Goal: Transaction & Acquisition: Purchase product/service

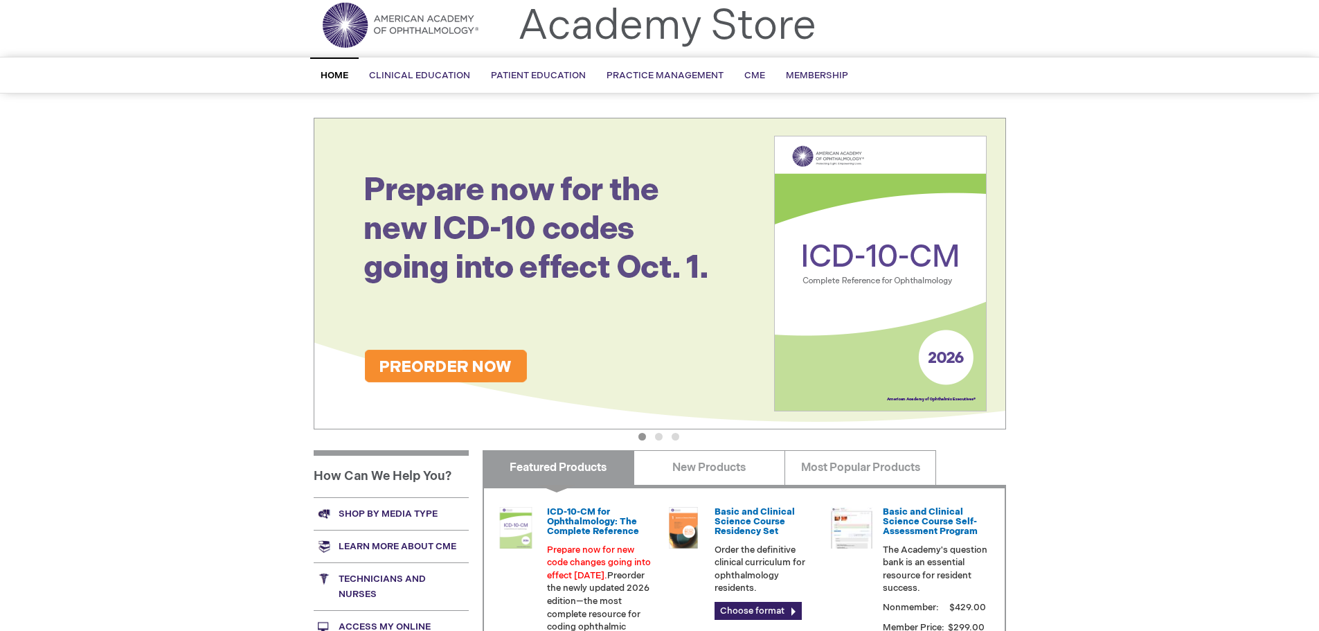
scroll to position [208, 0]
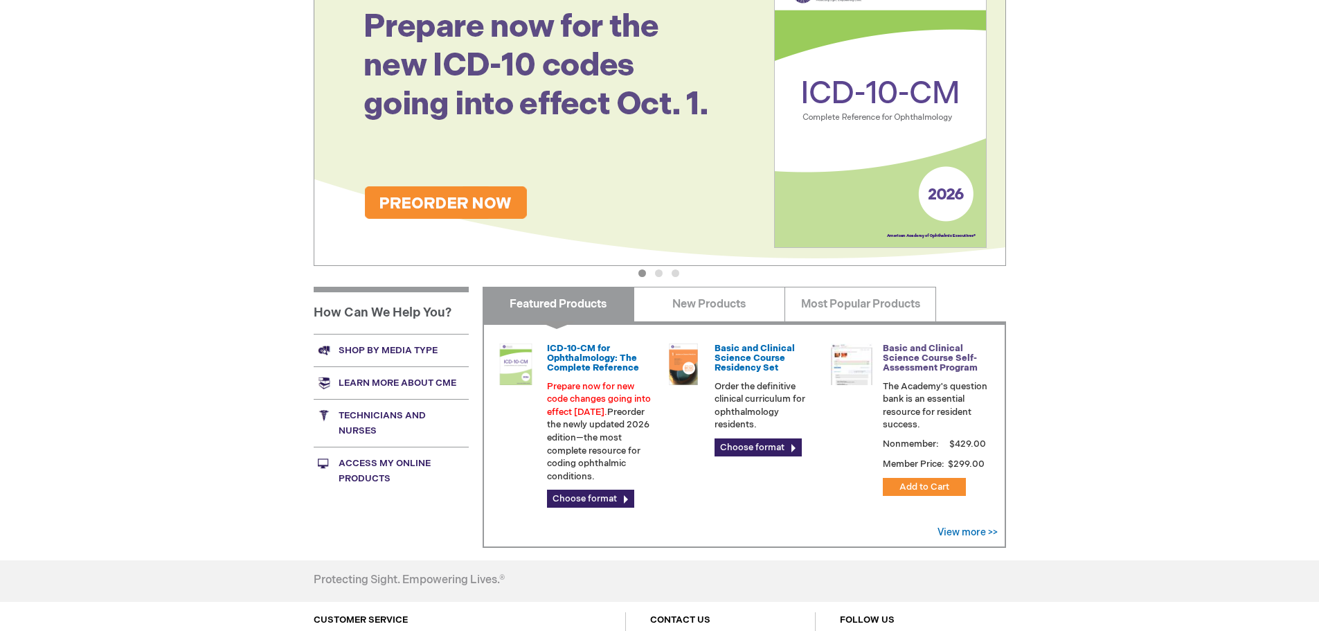
click at [938, 352] on link "Basic and Clinical Science Course Self-Assessment Program" at bounding box center [930, 358] width 95 height 31
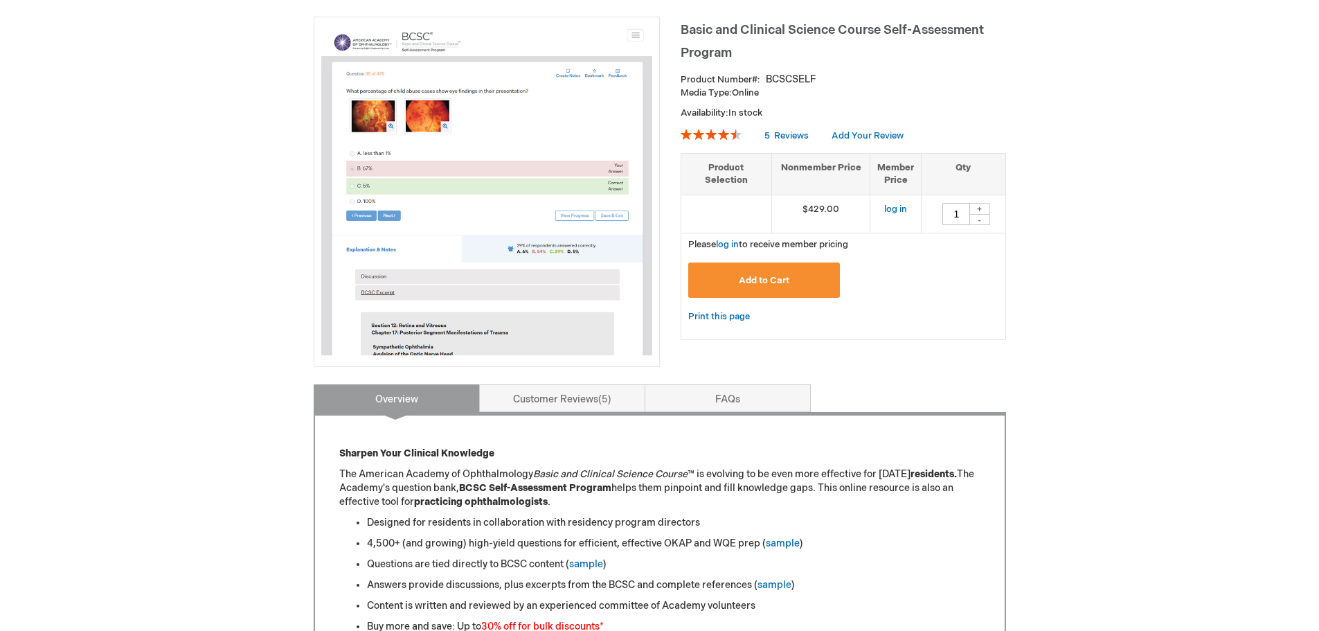
scroll to position [139, 0]
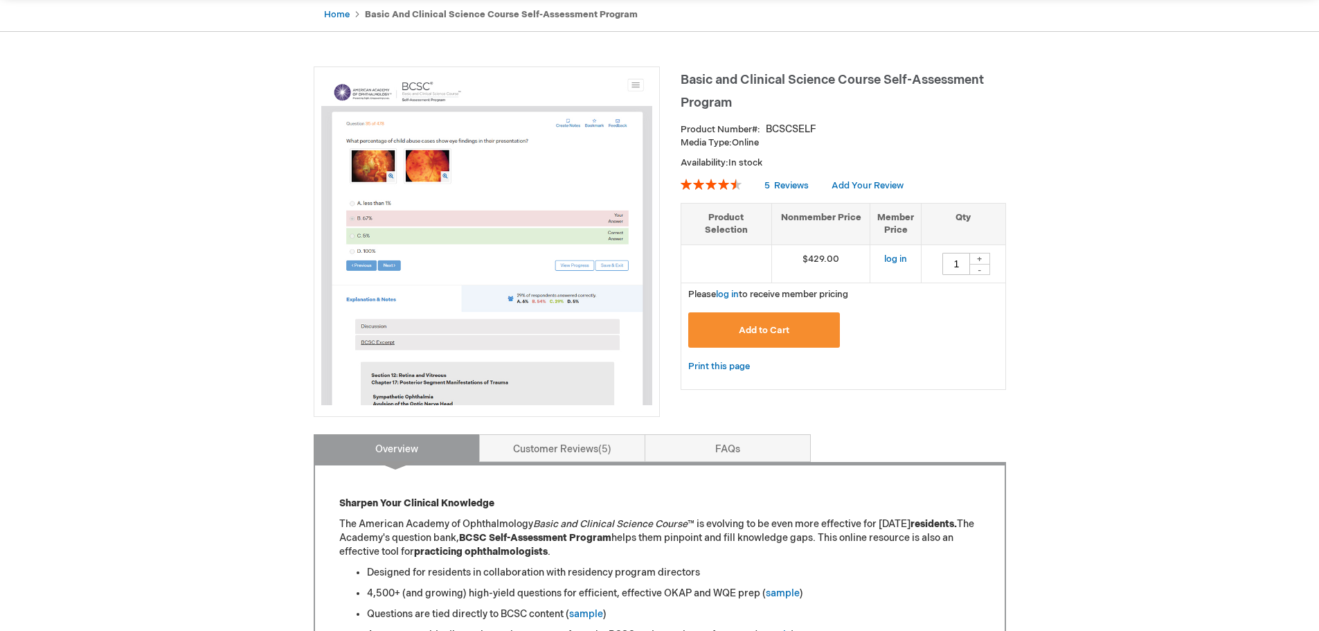
click at [979, 260] on div "+" at bounding box center [980, 259] width 21 height 12
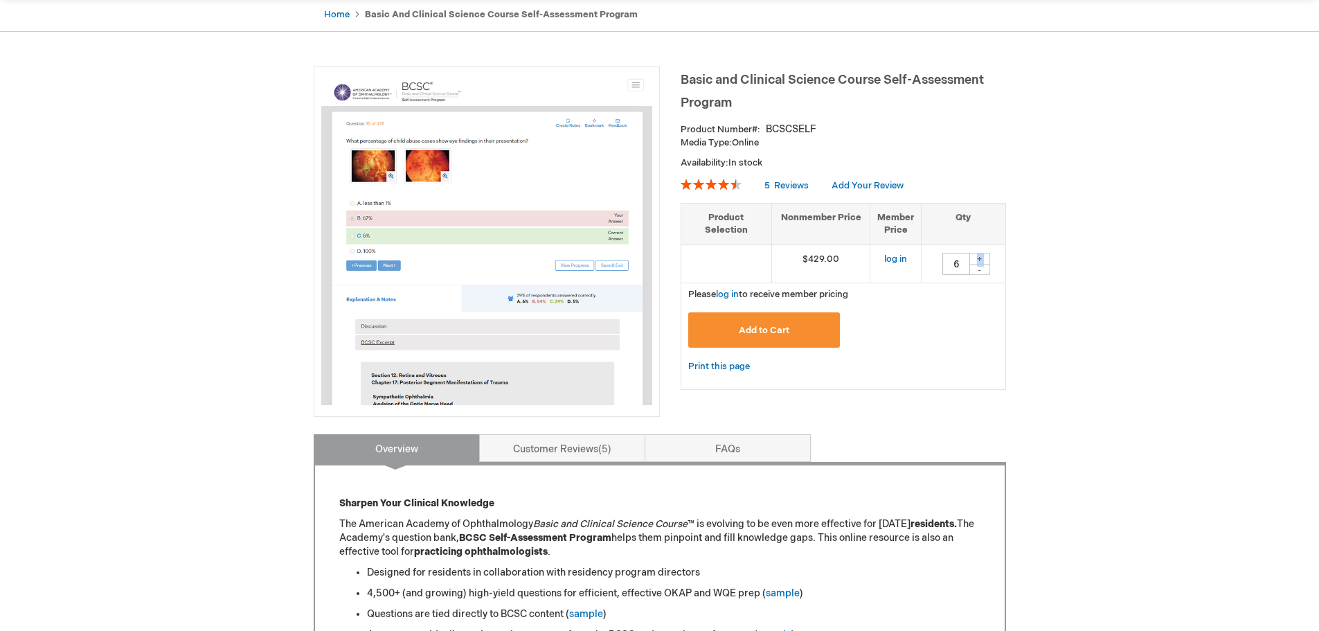
click at [979, 260] on div "+" at bounding box center [980, 259] width 21 height 12
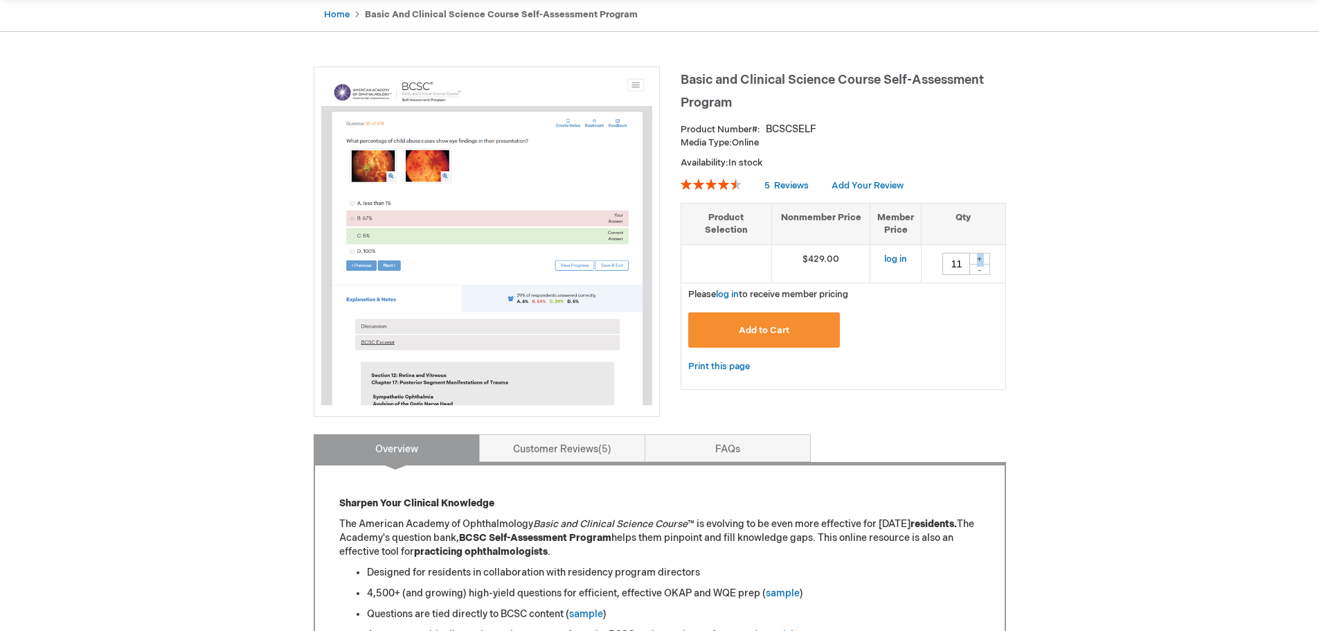
click at [979, 260] on div "+" at bounding box center [980, 259] width 21 height 12
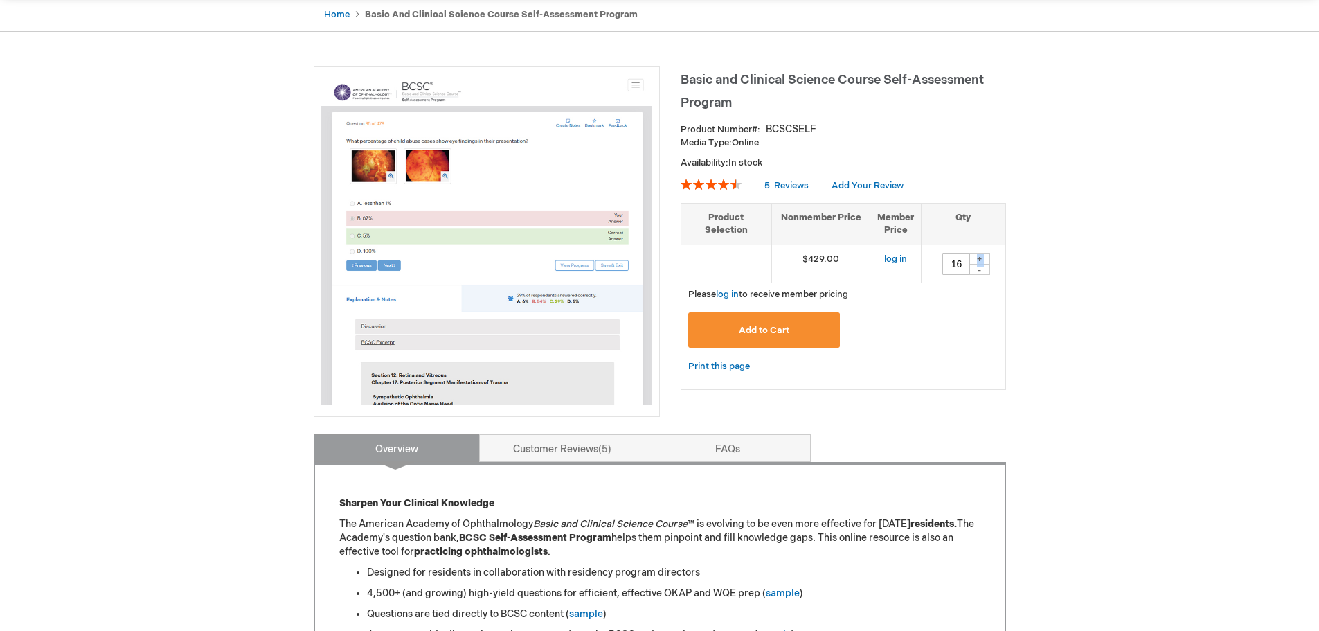
click at [979, 260] on div "+" at bounding box center [980, 259] width 21 height 12
click at [977, 258] on div "+" at bounding box center [980, 259] width 21 height 12
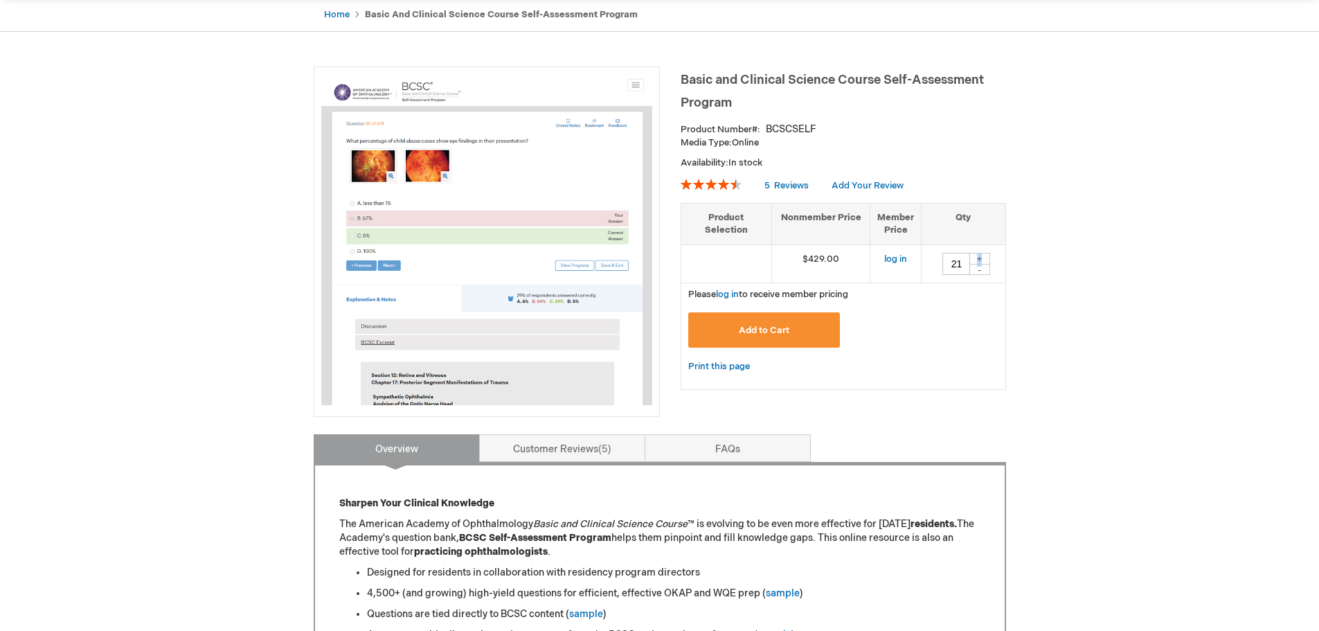
click at [977, 258] on div "+" at bounding box center [980, 259] width 21 height 12
type input "24"
click at [773, 326] on span "Add to Cart" at bounding box center [764, 330] width 51 height 11
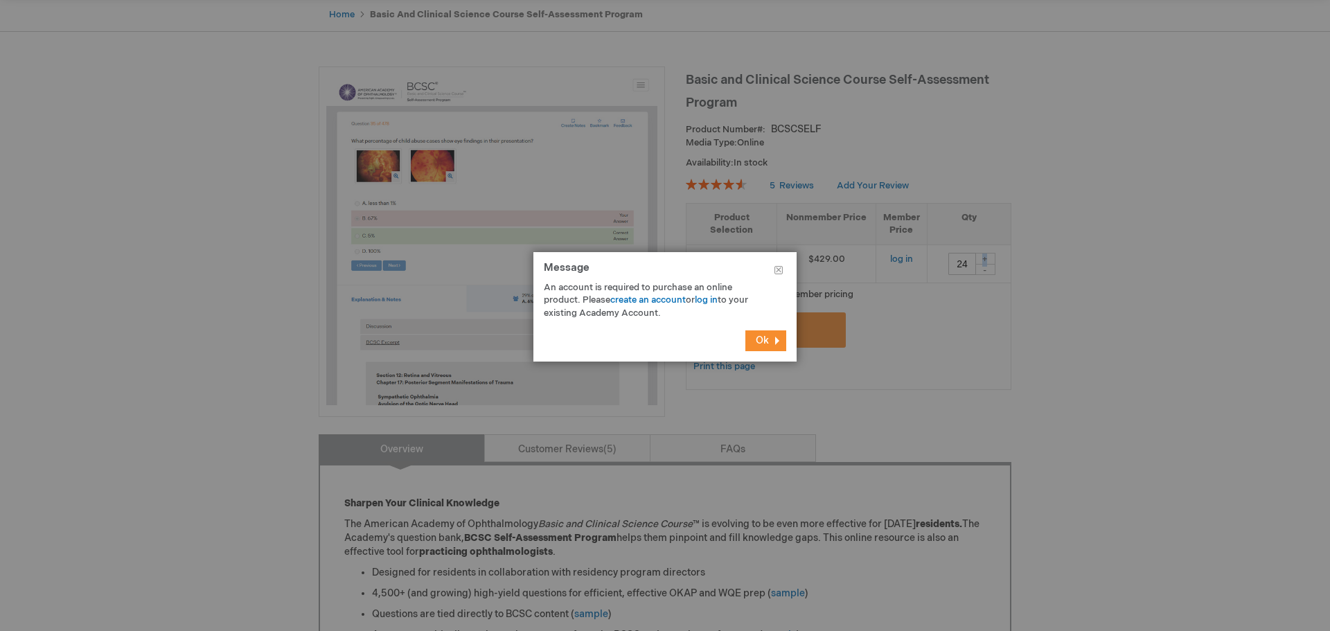
click at [758, 339] on span "Ok" at bounding box center [762, 341] width 13 height 12
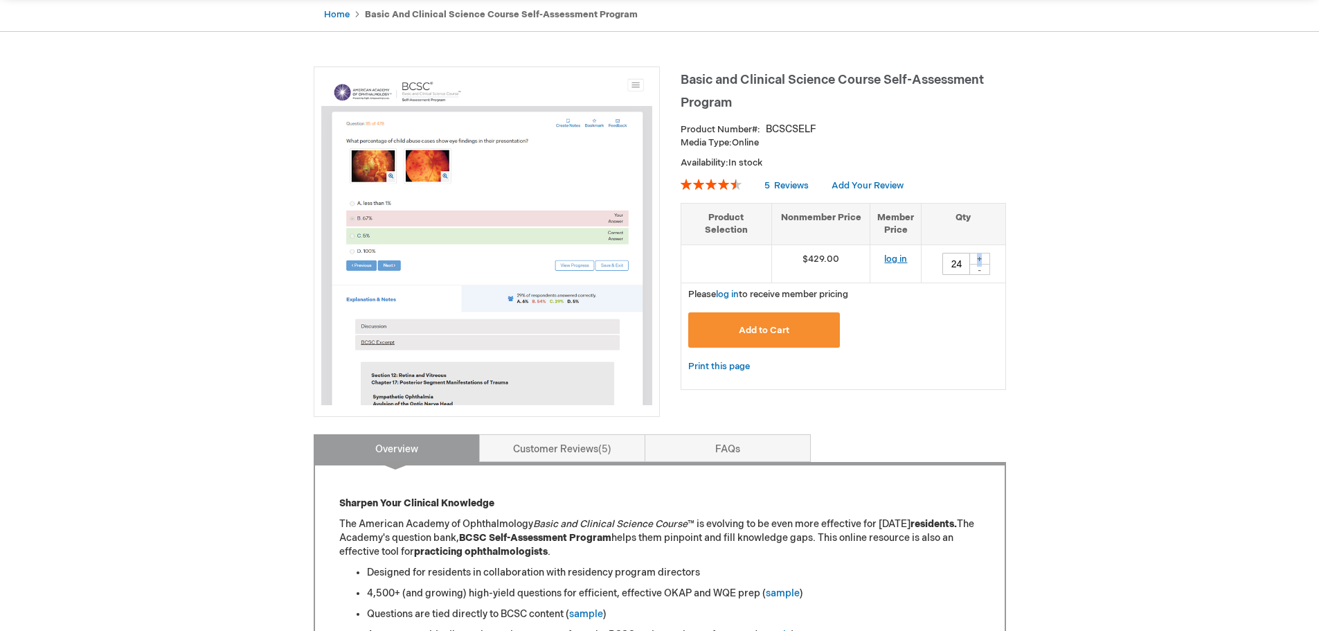
click at [896, 260] on link "log in" at bounding box center [895, 259] width 23 height 11
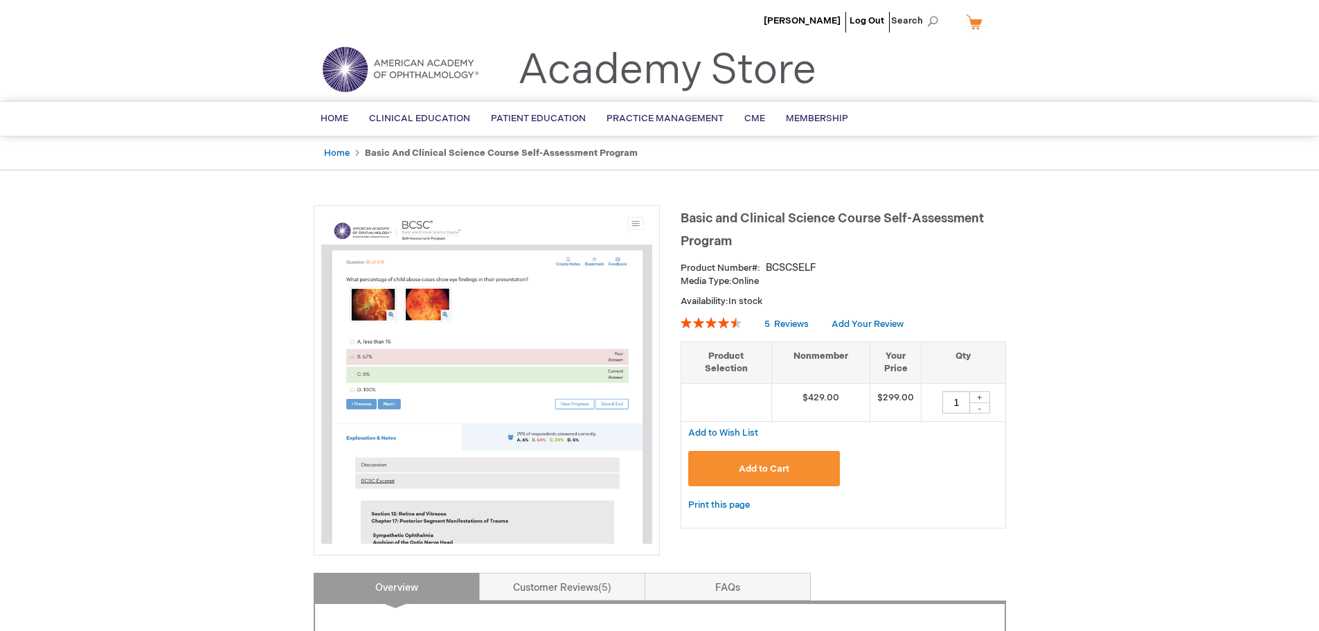
click at [979, 399] on div "+" at bounding box center [980, 397] width 21 height 12
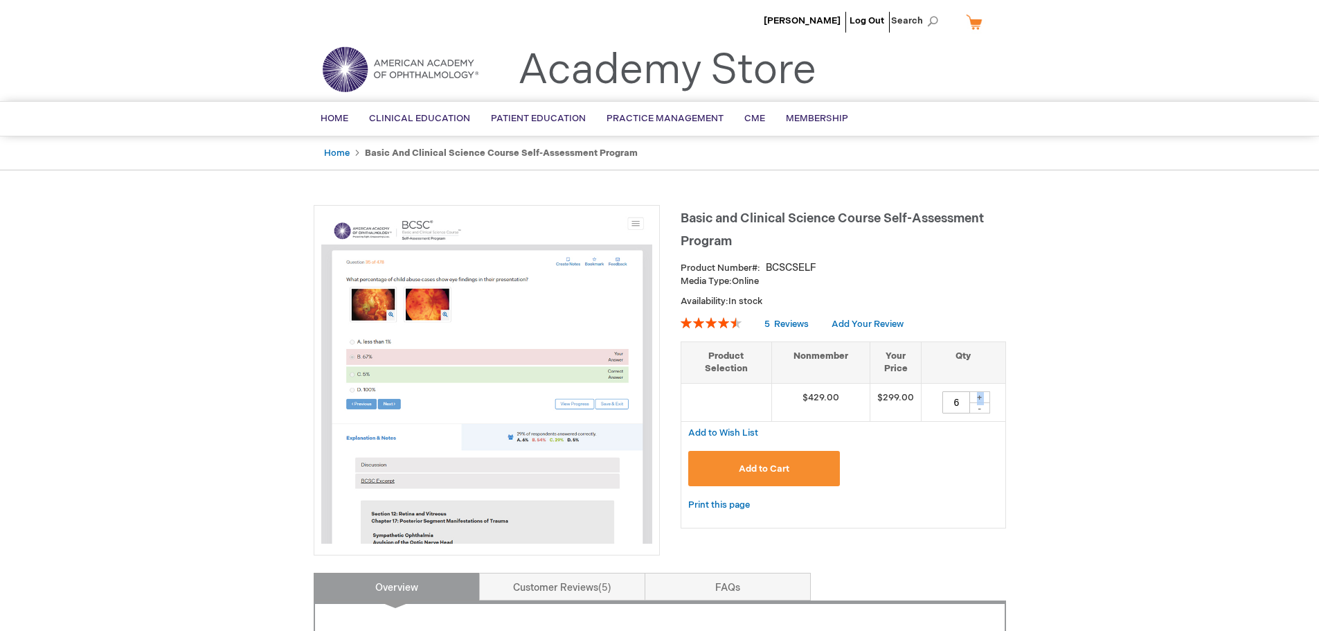
click at [979, 399] on div "+" at bounding box center [980, 397] width 21 height 12
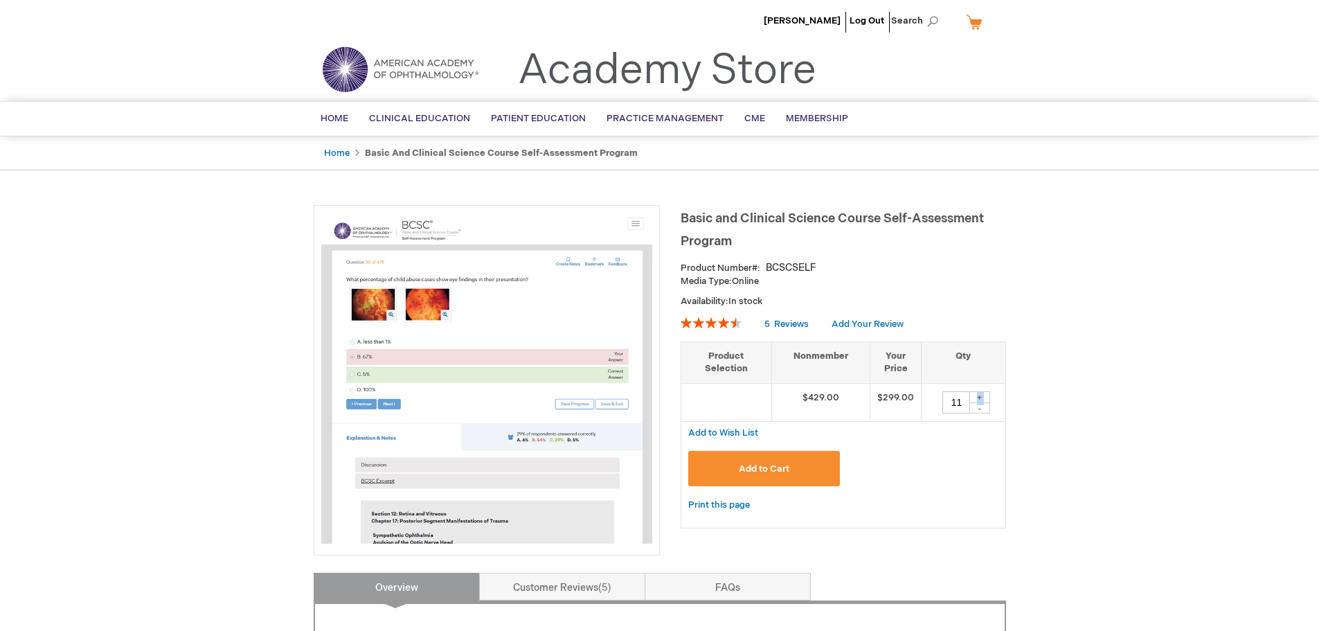
click at [979, 399] on div "+" at bounding box center [980, 397] width 21 height 12
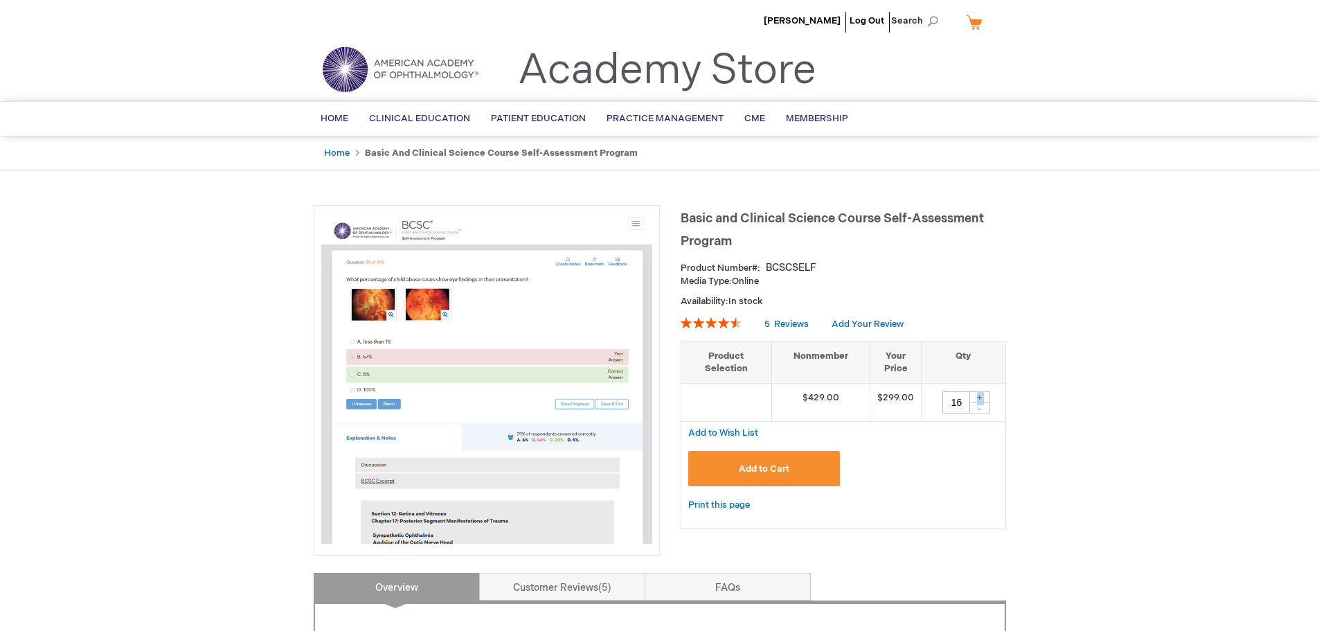
click at [979, 399] on div "+" at bounding box center [980, 397] width 21 height 12
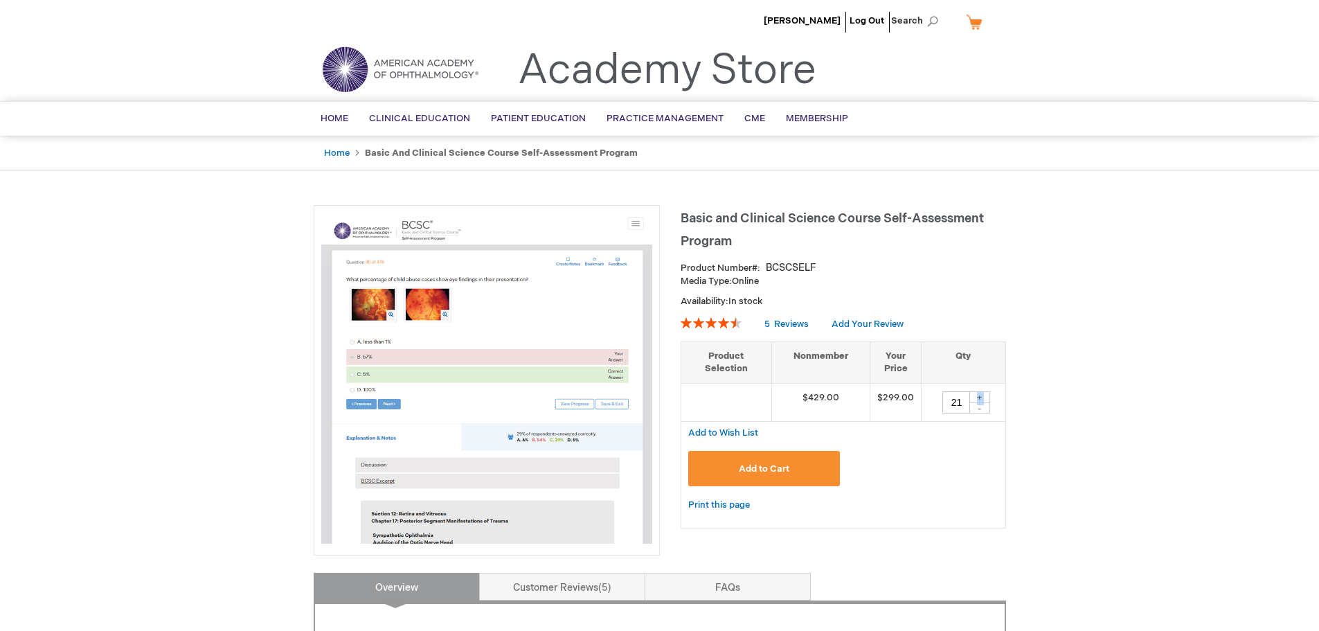
click at [979, 399] on div "+" at bounding box center [980, 397] width 21 height 12
type input "24"
click at [779, 467] on span "Add to Cart" at bounding box center [764, 468] width 51 height 11
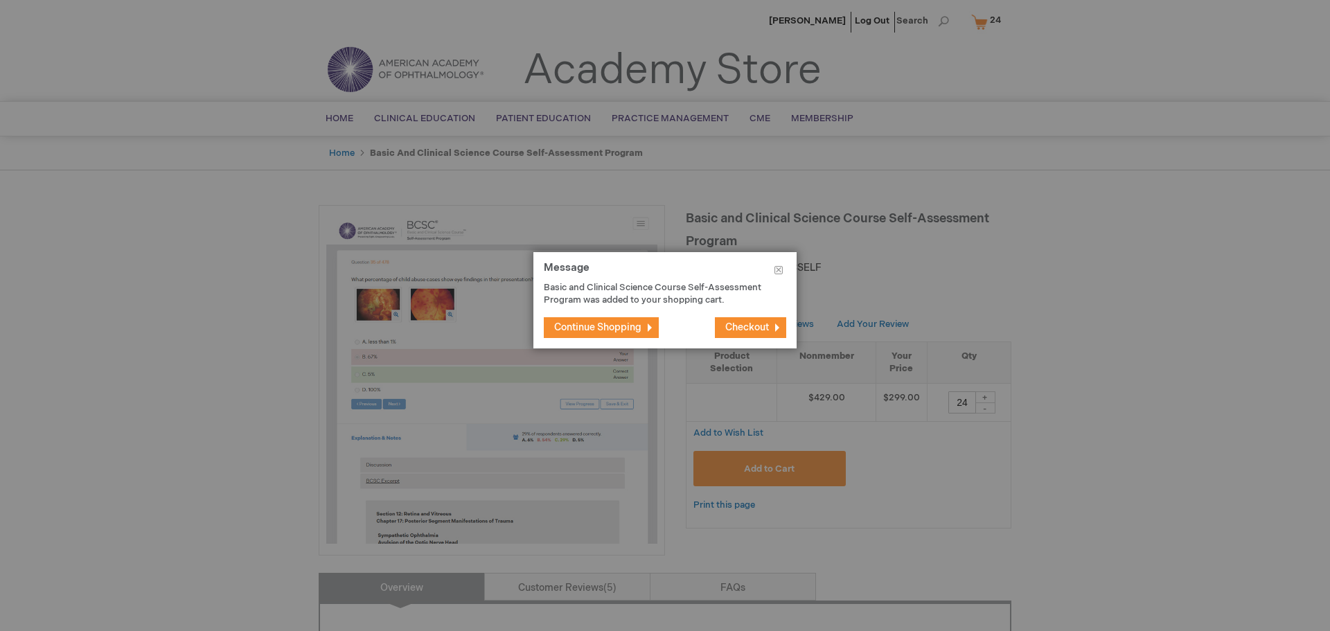
click at [615, 327] on span "Continue Shopping" at bounding box center [597, 327] width 87 height 12
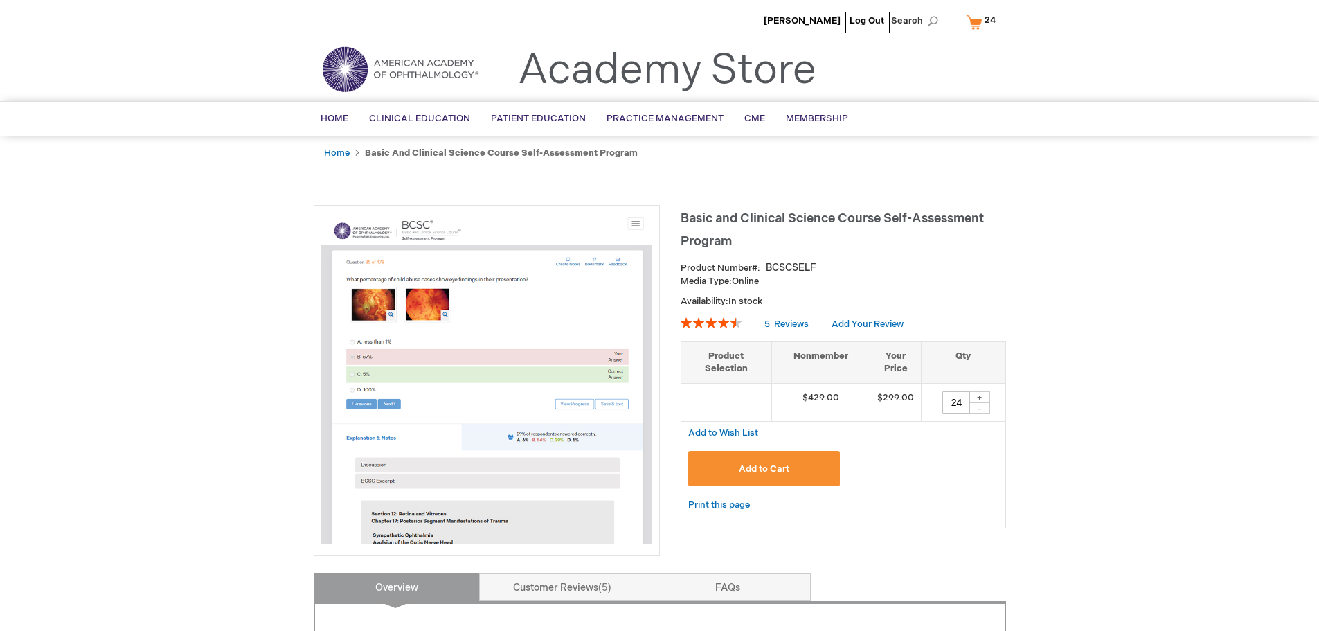
click at [979, 20] on link "My Cart 24 24 items" at bounding box center [984, 22] width 42 height 24
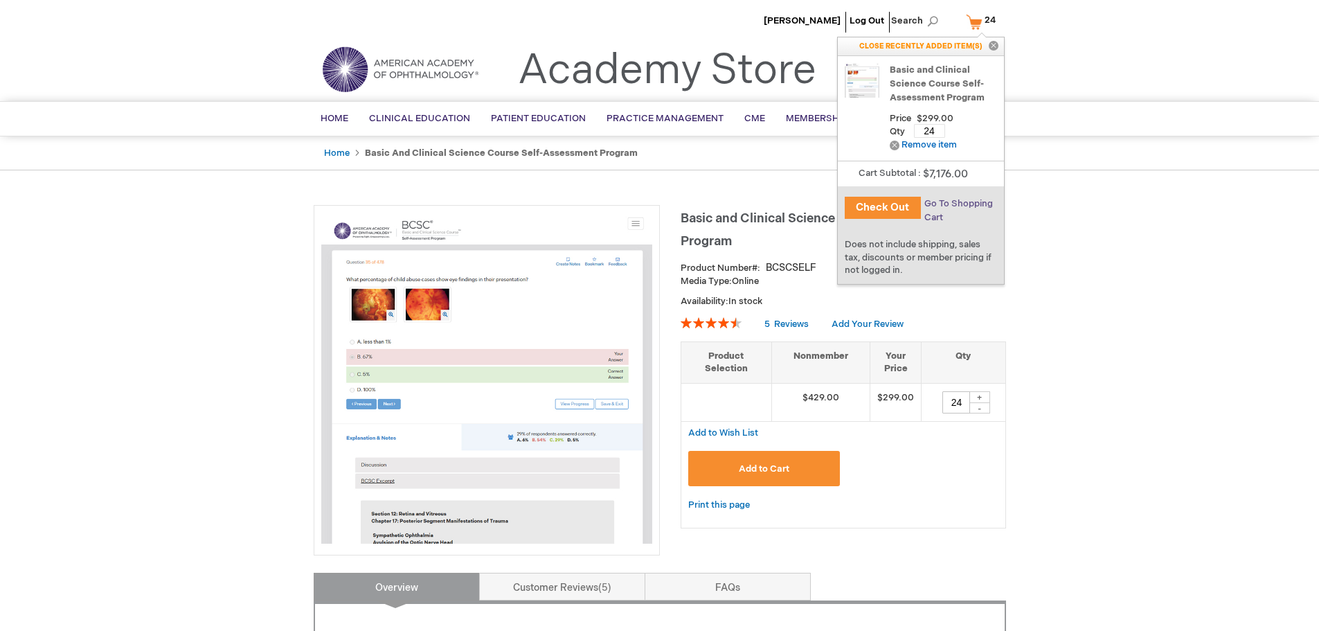
click at [950, 204] on span "Go To Shopping Cart" at bounding box center [959, 210] width 69 height 25
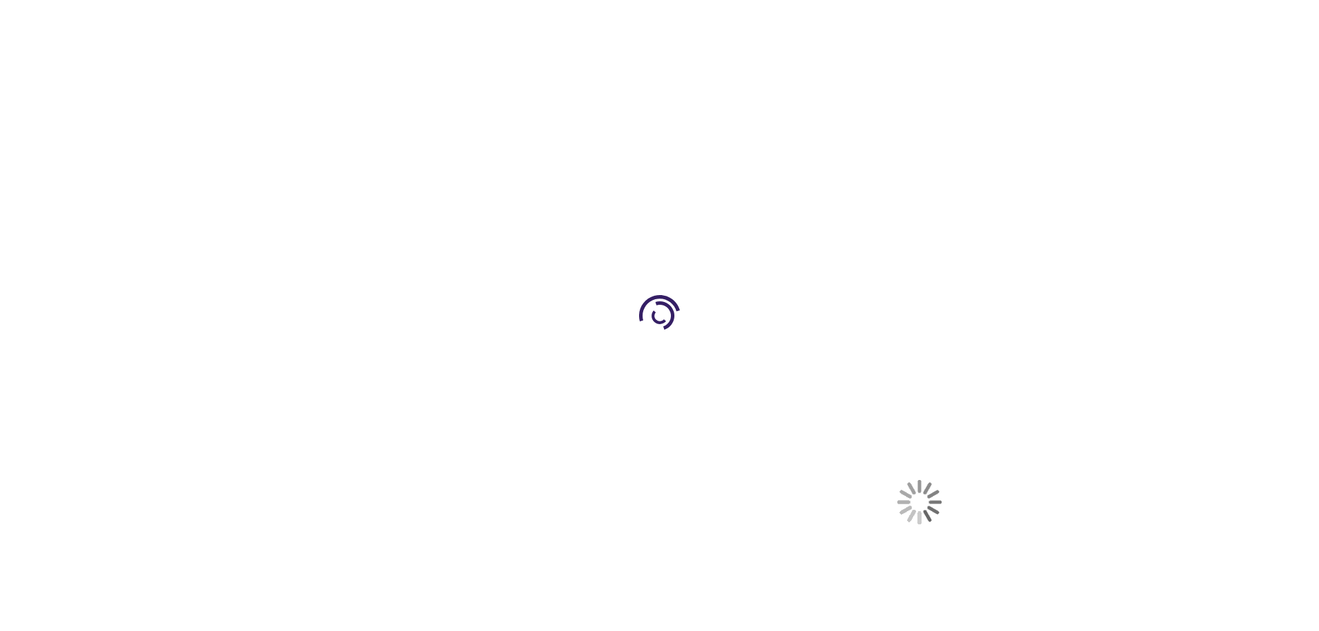
select select "US"
select select "51"
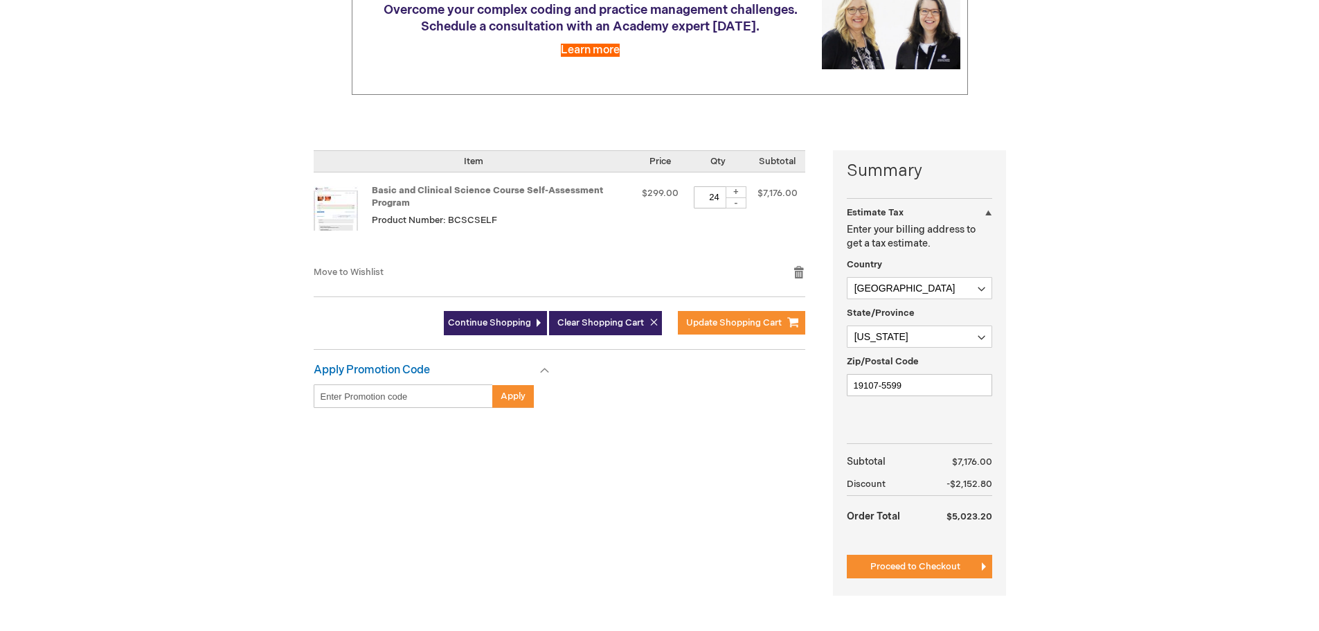
scroll to position [346, 0]
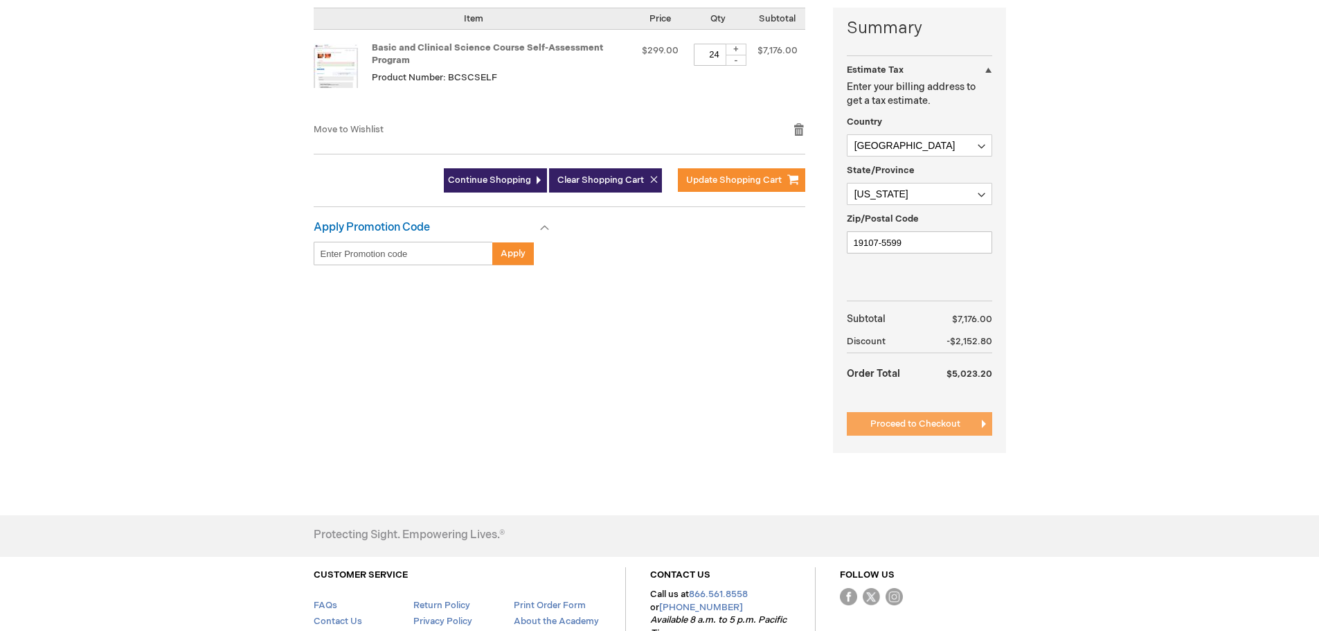
click at [916, 424] on span "Proceed to Checkout" at bounding box center [916, 423] width 90 height 11
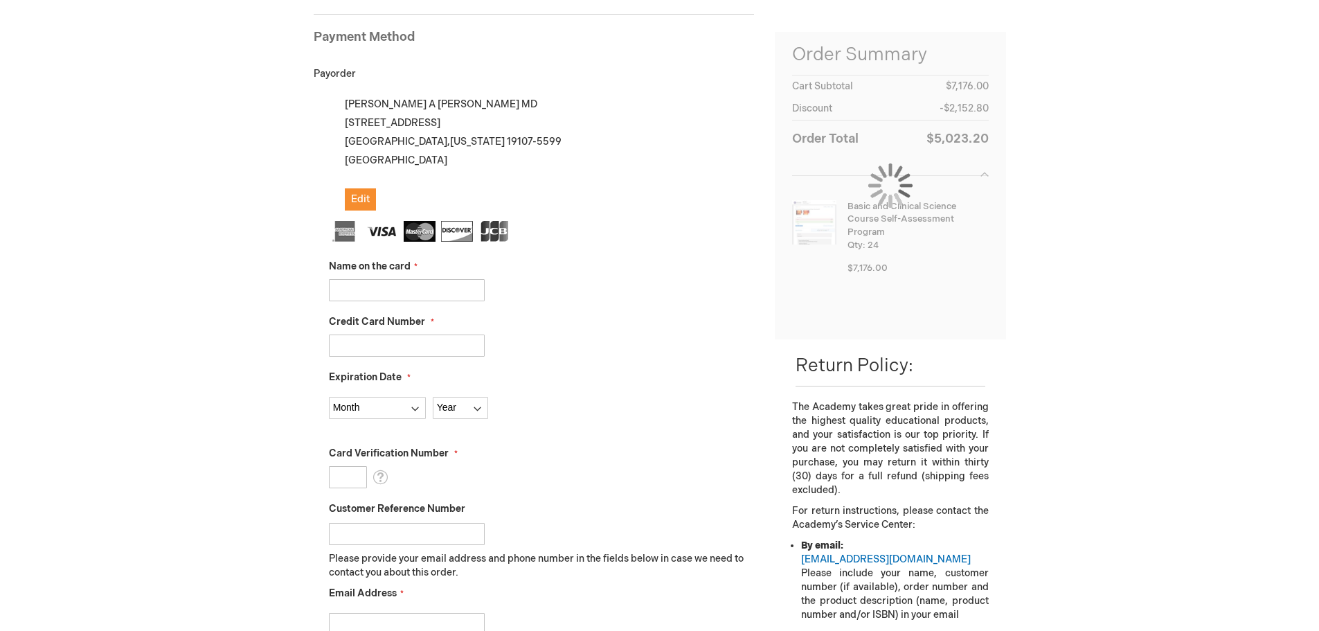
click at [434, 290] on input "Name on the card" at bounding box center [407, 290] width 156 height 22
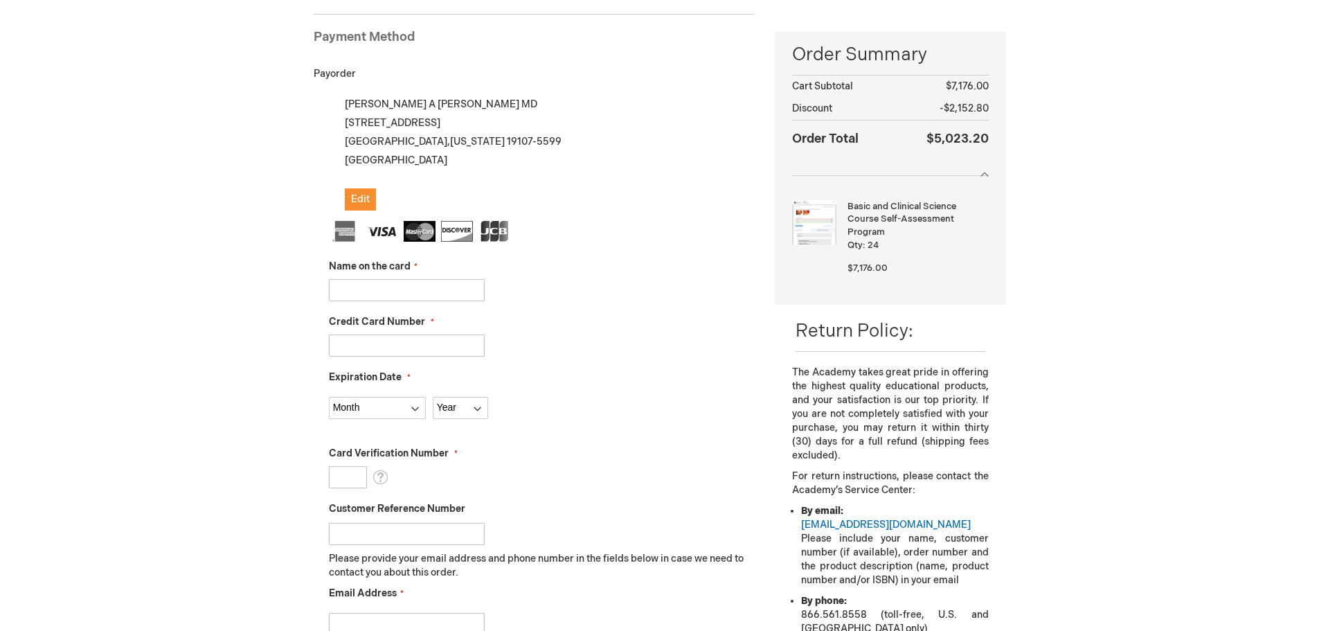
type input "[PERSON_NAME]"
type input "[CREDIT_CARD_NUMBER]"
select select "4"
select select "2028"
type input "183"
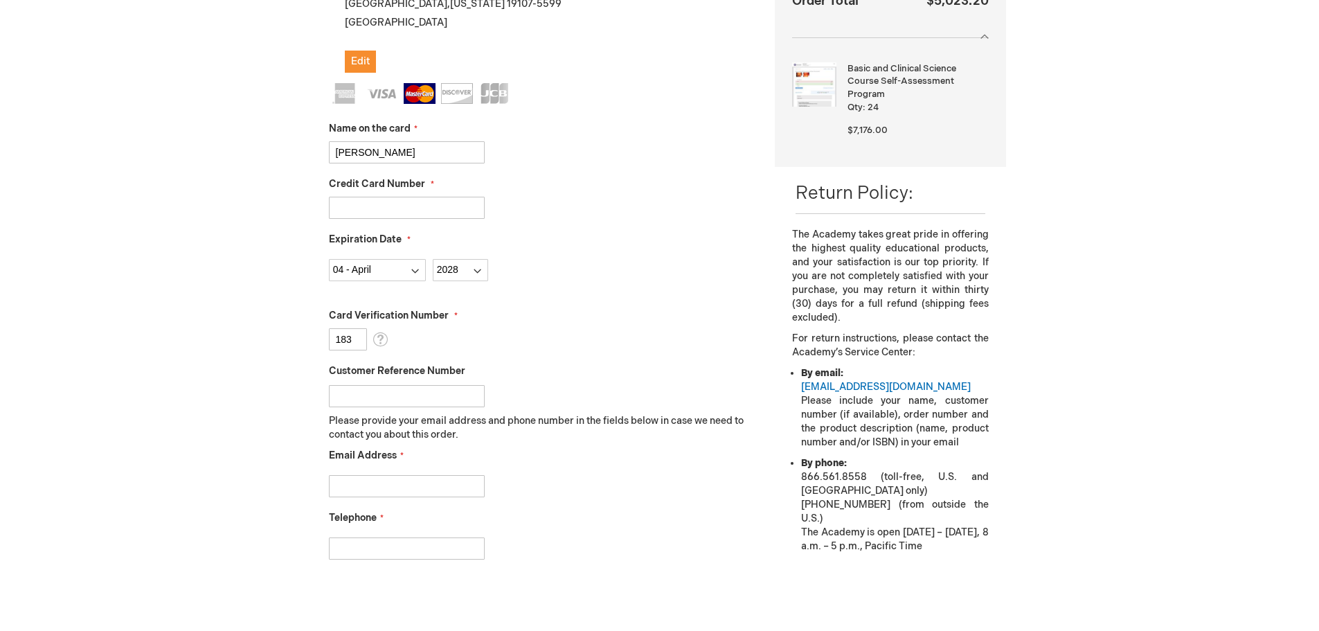
scroll to position [328, 0]
click at [434, 492] on input "Email Address" at bounding box center [407, 485] width 156 height 22
type input "[EMAIL_ADDRESS][DOMAIN_NAME]"
drag, startPoint x: 445, startPoint y: 549, endPoint x: 453, endPoint y: 545, distance: 9.0
click at [447, 547] on input "Telephone" at bounding box center [407, 548] width 156 height 22
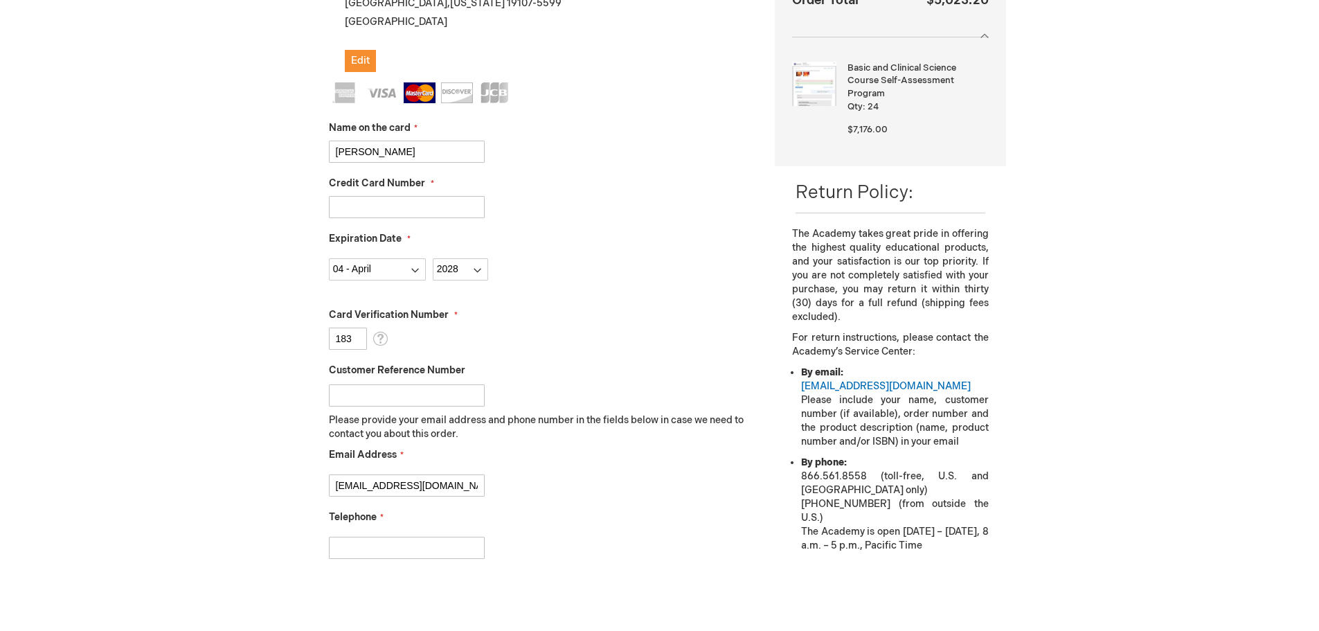
type input "2674742966"
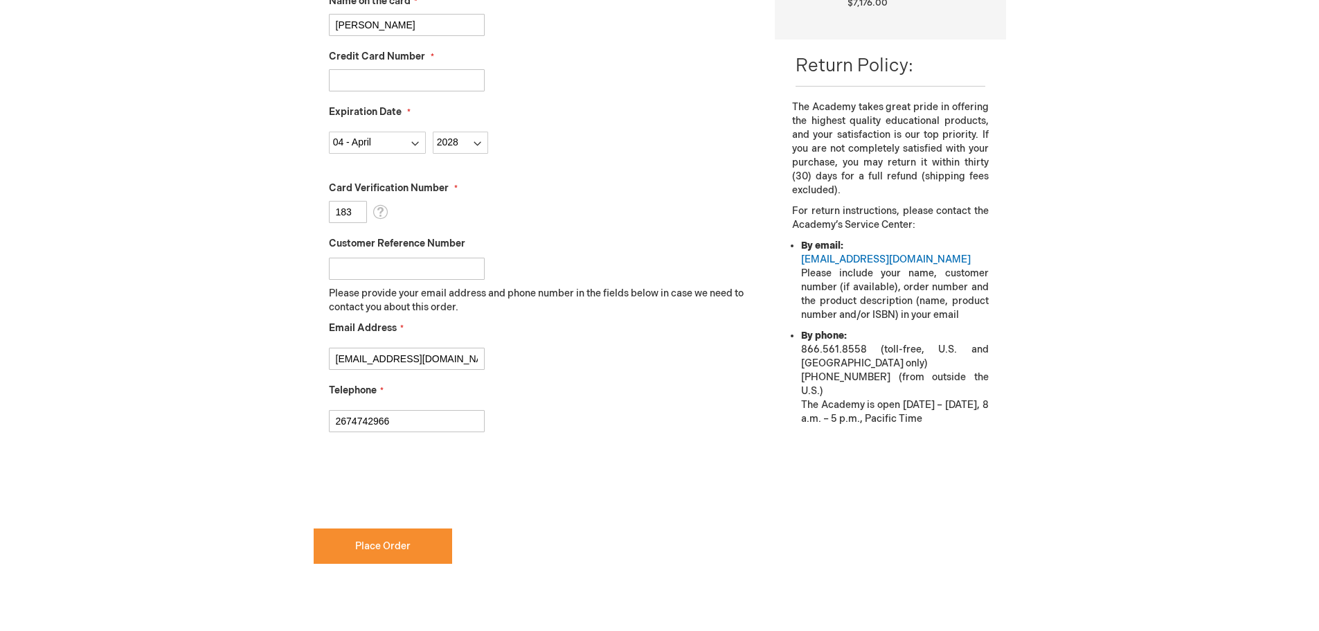
scroll to position [467, 0]
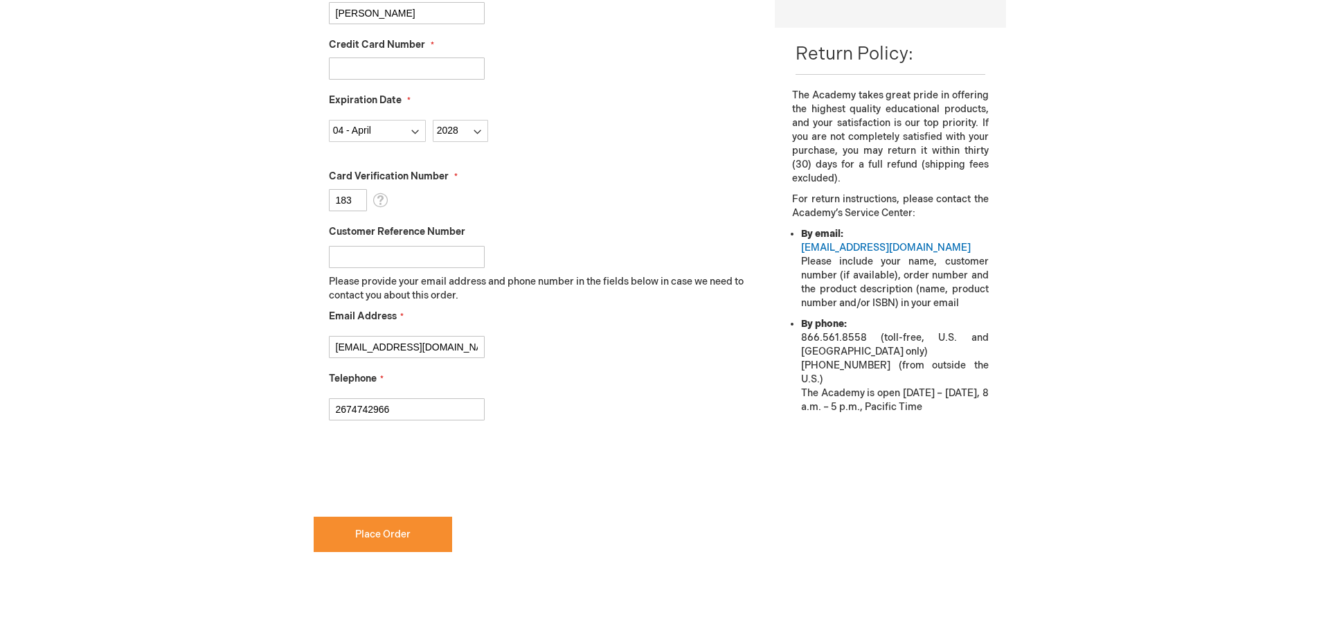
checkbox input "false"
